Goal: Information Seeking & Learning: Learn about a topic

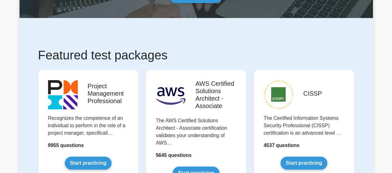
scroll to position [87, 0]
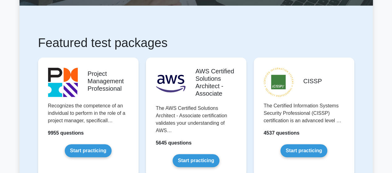
click at [230, 45] on h1 "Featured test packages" at bounding box center [196, 42] width 316 height 15
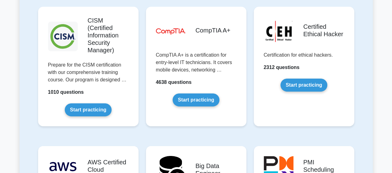
scroll to position [943, 0]
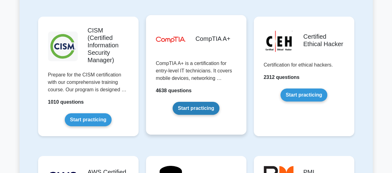
click at [198, 102] on link "Start practicing" at bounding box center [196, 108] width 47 height 13
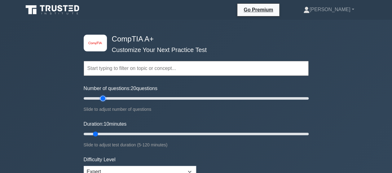
click at [102, 99] on input "Number of questions: 20 questions" at bounding box center [196, 98] width 225 height 7
type input "20"
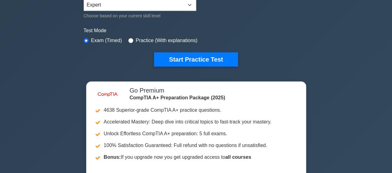
scroll to position [186, 0]
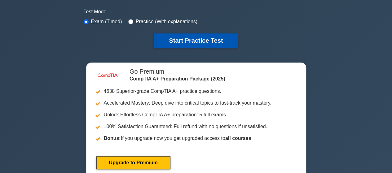
click at [180, 36] on button "Start Practice Test" at bounding box center [196, 40] width 84 height 14
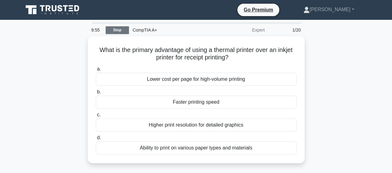
click at [117, 26] on link "Stop" at bounding box center [117, 30] width 23 height 8
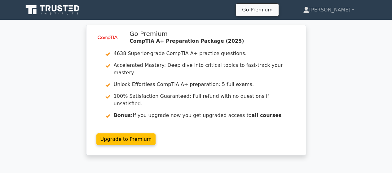
click at [241, 142] on div "image/svg+xml Go Premium CompTIA A+ Preparation Package (2025) 4638 Superior-gr…" at bounding box center [196, 94] width 225 height 138
click at [40, 7] on icon at bounding box center [53, 10] width 60 height 12
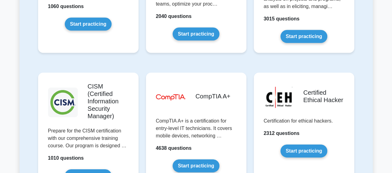
scroll to position [906, 0]
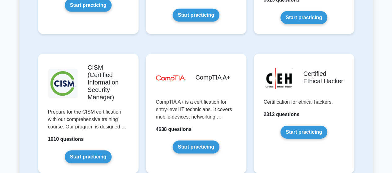
click at [206, 141] on link "Start practicing" at bounding box center [196, 147] width 47 height 13
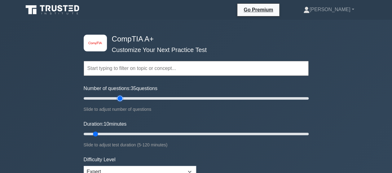
click at [122, 99] on input "Number of questions: 35 questions" at bounding box center [196, 98] width 225 height 7
click at [116, 99] on input "Number of questions: 35 questions" at bounding box center [196, 98] width 225 height 7
click at [111, 100] on input "Number of questions: 30 questions" at bounding box center [196, 98] width 225 height 7
click at [111, 100] on input "Number of questions: 25 questions" at bounding box center [196, 98] width 225 height 7
click at [106, 100] on input "Number of questions: 25 questions" at bounding box center [196, 98] width 225 height 7
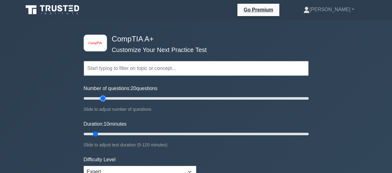
type input "20"
click at [105, 100] on input "Number of questions: 20 questions" at bounding box center [196, 98] width 225 height 7
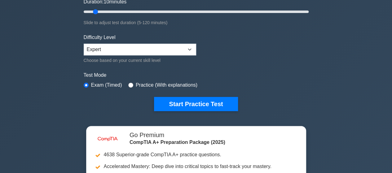
scroll to position [124, 0]
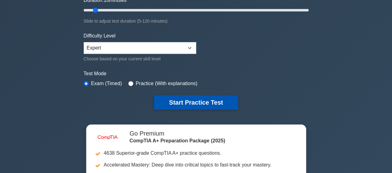
click at [200, 100] on button "Start Practice Test" at bounding box center [196, 103] width 84 height 14
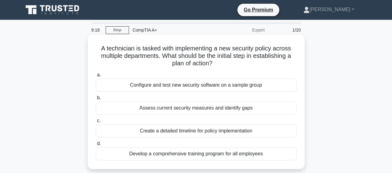
click at [151, 87] on div "Configure and test new security software on a sample group" at bounding box center [196, 85] width 201 height 13
click at [96, 77] on input "a. Configure and test new security software on a sample group" at bounding box center [96, 75] width 0 height 4
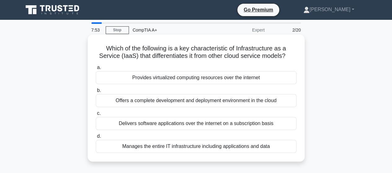
click at [182, 77] on div "Provides virtualized computing resources over the internet" at bounding box center [196, 77] width 201 height 13
click at [96, 70] on input "a. Provides virtualized computing resources over the internet" at bounding box center [96, 68] width 0 height 4
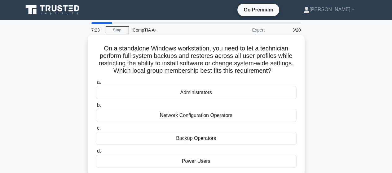
click at [186, 90] on div "Administrators" at bounding box center [196, 92] width 201 height 13
click at [96, 85] on input "a. Administrators" at bounding box center [96, 83] width 0 height 4
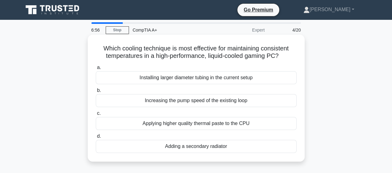
click at [198, 75] on div "Installing larger diameter tubing in the current setup" at bounding box center [196, 77] width 201 height 13
click at [96, 70] on input "a. Installing larger diameter tubing in the current setup" at bounding box center [96, 68] width 0 height 4
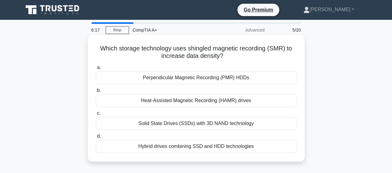
click at [213, 126] on div "Solid State Drives (SSDs) with 3D NAND technology" at bounding box center [196, 123] width 201 height 13
click at [96, 116] on input "c. Solid State Drives (SSDs) with 3D NAND technology" at bounding box center [96, 114] width 0 height 4
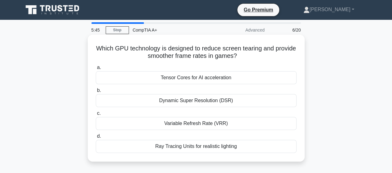
click at [188, 103] on div "Dynamic Super Resolution (DSR)" at bounding box center [196, 100] width 201 height 13
click at [96, 93] on input "b. Dynamic Super Resolution (DSR)" at bounding box center [96, 91] width 0 height 4
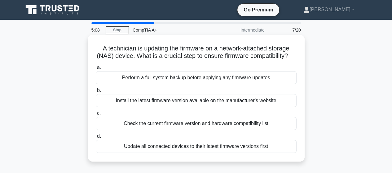
click at [201, 84] on div "Perform a full system backup before applying any firmware updates" at bounding box center [196, 77] width 201 height 13
click at [96, 70] on input "a. Perform a full system backup before applying any firmware updates" at bounding box center [96, 68] width 0 height 4
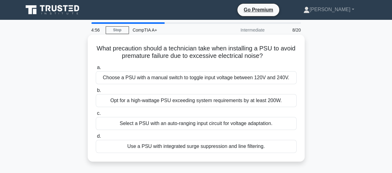
click at [186, 103] on div "Opt for a high-wattage PSU exceeding system requirements by at least 200W." at bounding box center [196, 100] width 201 height 13
click at [96, 93] on input "b. Opt for a high-wattage PSU exceeding system requirements by at least 200W." at bounding box center [96, 91] width 0 height 4
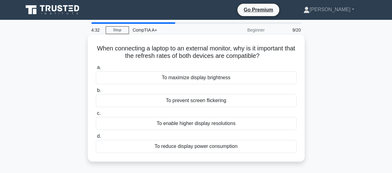
click at [198, 104] on div "To prevent screen flickering" at bounding box center [196, 100] width 201 height 13
click at [96, 93] on input "b. To prevent screen flickering" at bounding box center [96, 91] width 0 height 4
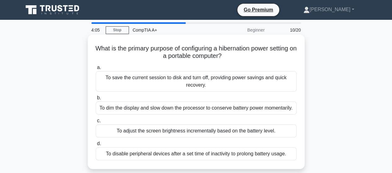
click at [177, 91] on div "To save the current session to disk and turn off, providing power savings and q…" at bounding box center [196, 81] width 201 height 20
click at [96, 70] on input "a. To save the current session to disk and turn off, providing power savings an…" at bounding box center [96, 68] width 0 height 4
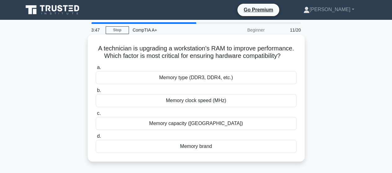
click at [197, 84] on div "Memory type (DDR3, DDR4, etc.)" at bounding box center [196, 77] width 201 height 13
click at [96, 70] on input "a. Memory type (DDR3, DDR4, etc.)" at bounding box center [96, 68] width 0 height 4
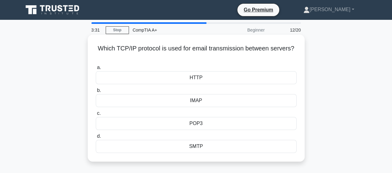
click at [187, 148] on div "SMTP" at bounding box center [196, 146] width 201 height 13
click at [96, 139] on input "d. SMTP" at bounding box center [96, 137] width 0 height 4
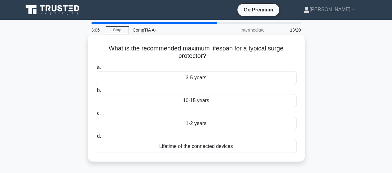
click at [195, 148] on div "Lifetime of the connected devices" at bounding box center [196, 146] width 201 height 13
click at [96, 139] on input "d. Lifetime of the connected devices" at bounding box center [96, 137] width 0 height 4
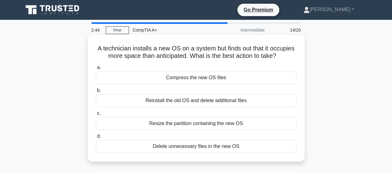
click at [195, 126] on div "Resize the partition containing the new OS" at bounding box center [196, 123] width 201 height 13
click at [96, 116] on input "c. Resize the partition containing the new OS" at bounding box center [96, 114] width 0 height 4
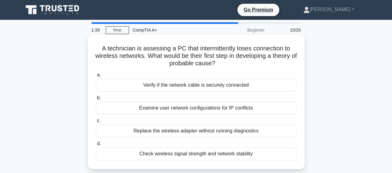
click at [210, 153] on div "Check wireless signal strength and network stability" at bounding box center [196, 154] width 201 height 13
click at [96, 146] on input "d. Check wireless signal strength and network stability" at bounding box center [96, 144] width 0 height 4
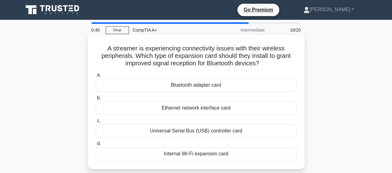
click at [219, 108] on div "Ethernet network interface card" at bounding box center [196, 108] width 201 height 13
click at [96, 100] on input "b. Ethernet network interface card" at bounding box center [96, 98] width 0 height 4
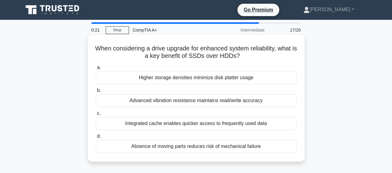
click at [196, 144] on div "Absence of moving parts reduces risk of mechanical failure" at bounding box center [196, 146] width 201 height 13
click at [96, 139] on input "d. Absence of moving parts reduces risk of mechanical failure" at bounding box center [96, 137] width 0 height 4
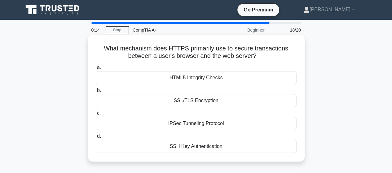
click at [209, 75] on div "HTML5 Integrity Checks" at bounding box center [196, 77] width 201 height 13
click at [96, 70] on input "a. HTML5 Integrity Checks" at bounding box center [96, 68] width 0 height 4
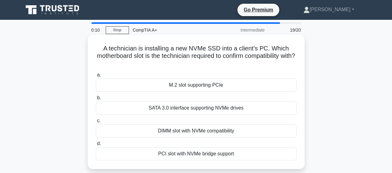
click at [193, 108] on div "SATA 3.0 interface supporting NVMe drives" at bounding box center [196, 108] width 201 height 13
click at [96, 100] on input "b. SATA 3.0 interface supporting NVMe drives" at bounding box center [96, 98] width 0 height 4
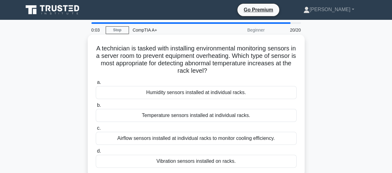
click at [194, 114] on div "Temperature sensors installed at individual racks." at bounding box center [196, 115] width 201 height 13
click at [96, 108] on input "b. Temperature sensors installed at individual racks." at bounding box center [96, 106] width 0 height 4
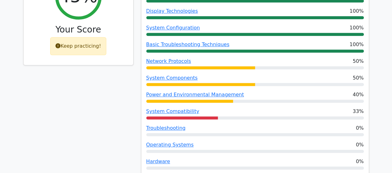
scroll to position [285, 0]
